Goal: Task Accomplishment & Management: Use online tool/utility

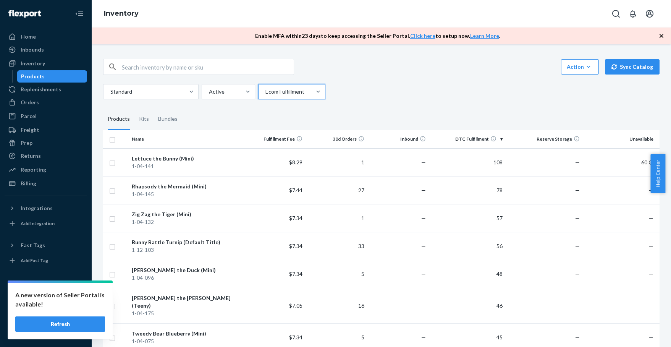
click at [179, 66] on input "text" at bounding box center [208, 66] width 172 height 15
type input "calypso"
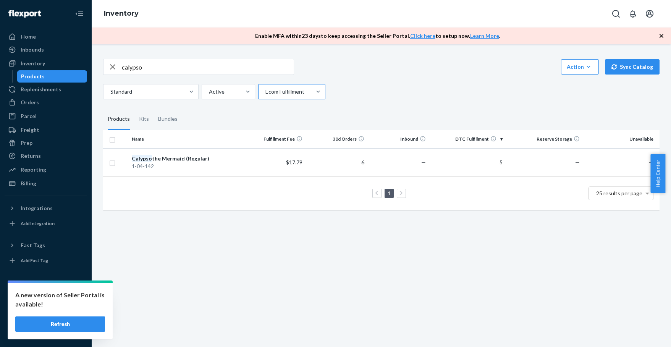
click at [308, 91] on div at bounding box center [291, 91] width 53 height 9
click at [265, 91] on input "Ecom Fulfillment" at bounding box center [265, 92] width 1 height 8
click at [299, 107] on div "All locations" at bounding box center [292, 109] width 64 height 15
click at [265, 95] on input "option Ecom Fulfillment, selected. option All locations focused, 1 of 3. 3 resu…" at bounding box center [265, 92] width 1 height 8
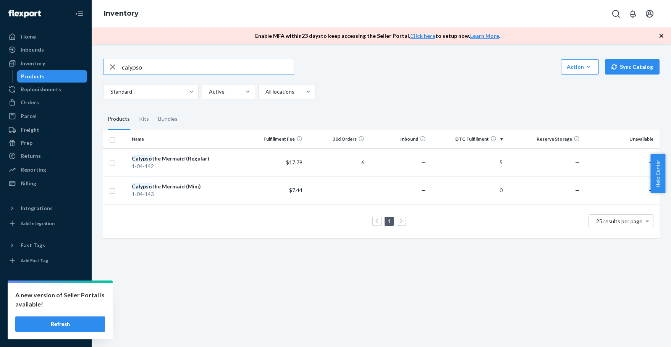
click at [160, 68] on input "calypso" at bounding box center [208, 66] width 172 height 15
